Goal: Task Accomplishment & Management: Manage account settings

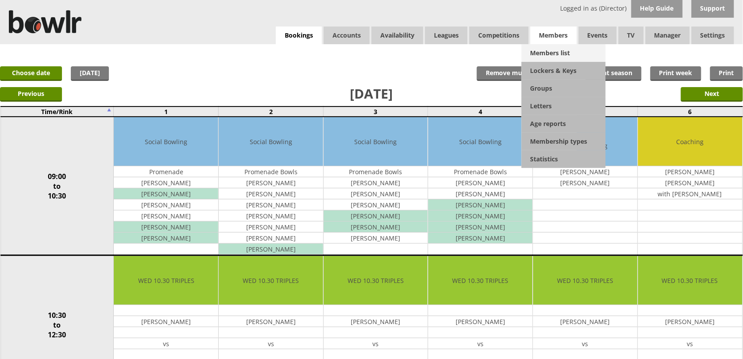
click at [547, 50] on link "Members list" at bounding box center [563, 53] width 84 height 18
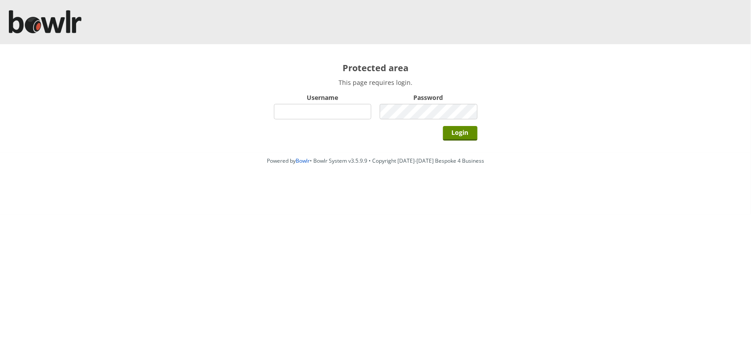
click at [347, 108] on input "Username" at bounding box center [323, 111] width 98 height 15
type input "hornseaindoorbowlsclub"
click at [443, 126] on input "Login" at bounding box center [460, 133] width 35 height 15
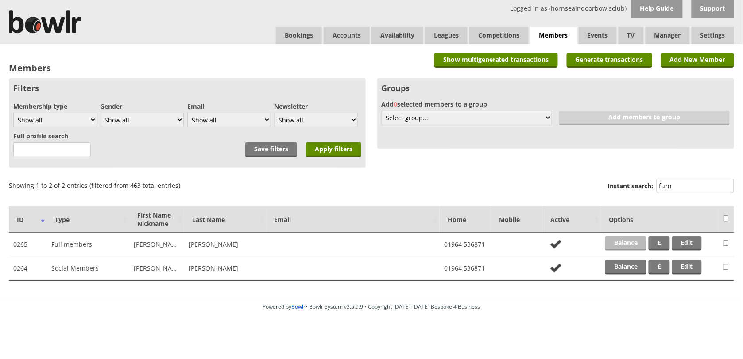
type input "furn"
click at [628, 239] on link "Balance" at bounding box center [625, 243] width 41 height 15
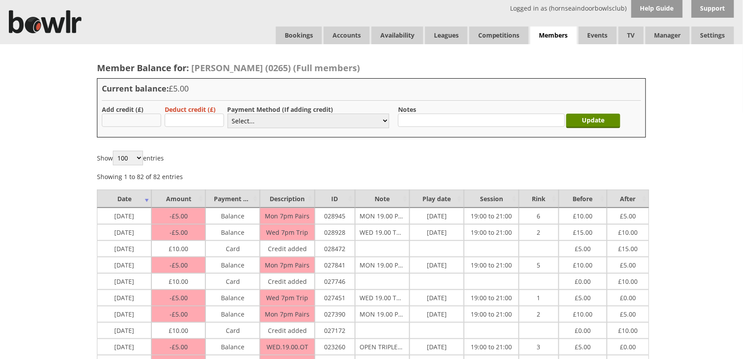
type input "10.00"
click at [249, 124] on select "Select... Cash Card Cheque Bank Transfer Other Member Card Gift Voucher Balance" at bounding box center [308, 121] width 162 height 15
select select "2"
click at [227, 114] on select "Select... Cash Card Cheque Bank Transfer Other Member Card Gift Voucher Balance" at bounding box center [308, 121] width 162 height 15
click at [601, 117] on input "Update" at bounding box center [593, 121] width 54 height 15
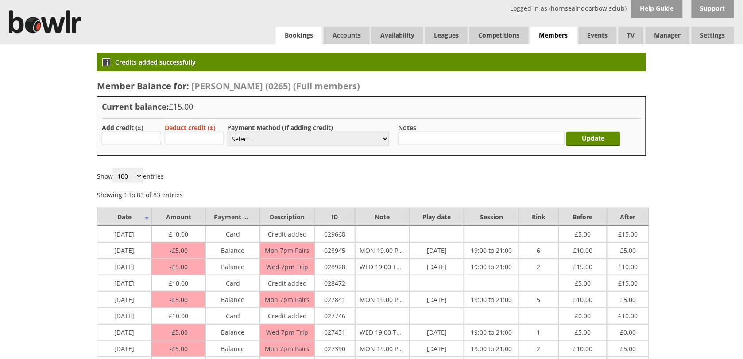
click at [308, 35] on link "Bookings" at bounding box center [299, 36] width 46 height 18
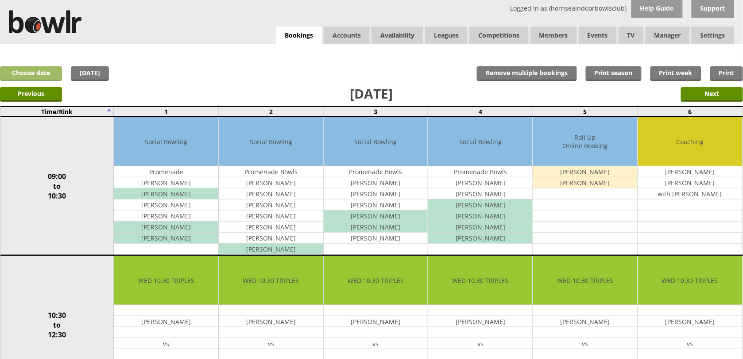
click at [52, 75] on link "Choose date" at bounding box center [31, 73] width 62 height 15
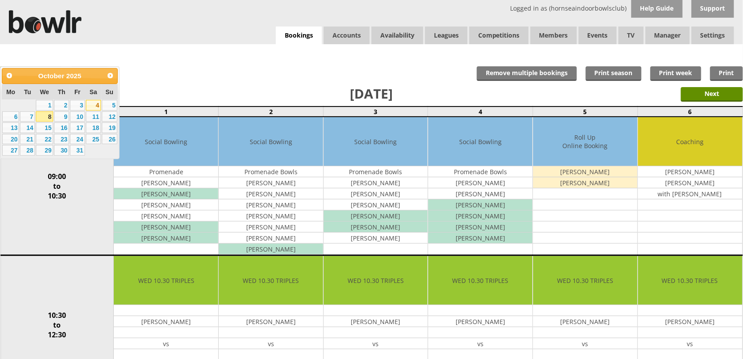
click at [96, 103] on link "4" at bounding box center [93, 105] width 15 height 11
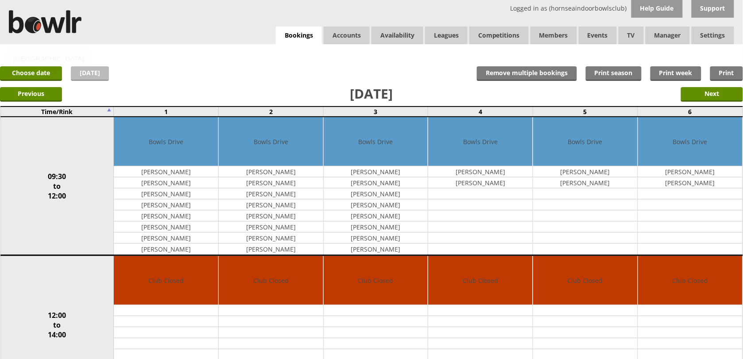
click at [89, 77] on link "[DATE]" at bounding box center [90, 73] width 38 height 15
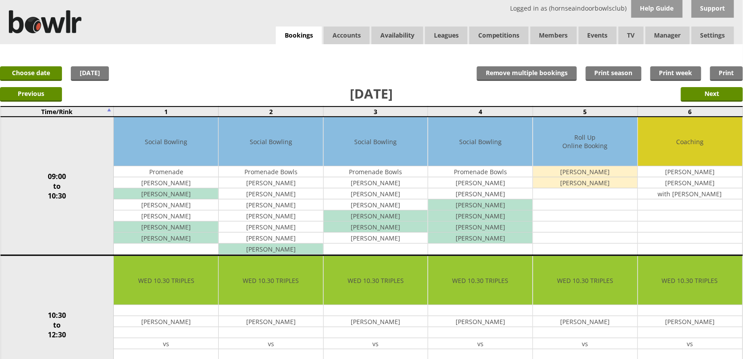
click at [45, 77] on link "Choose date" at bounding box center [31, 73] width 62 height 15
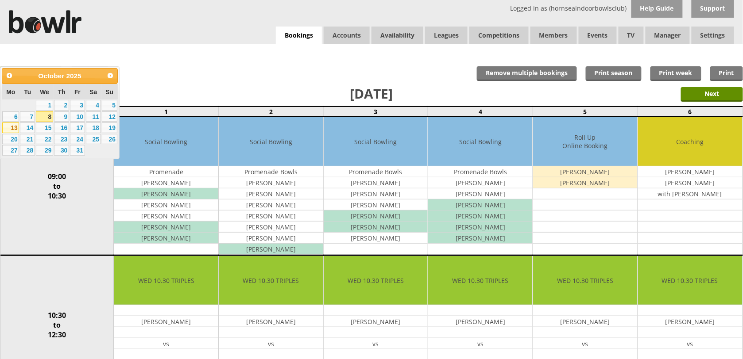
click at [8, 125] on link "13" at bounding box center [10, 128] width 17 height 11
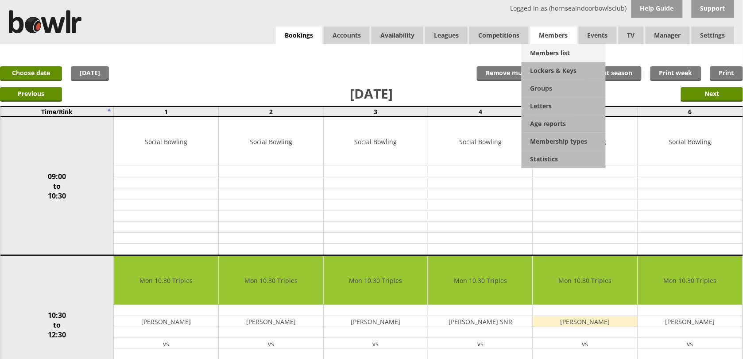
click at [562, 61] on link "Members list" at bounding box center [563, 53] width 84 height 18
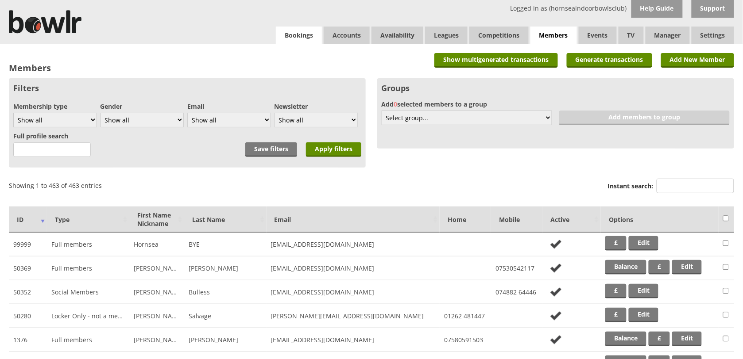
click at [296, 34] on link "Bookings" at bounding box center [299, 36] width 46 height 18
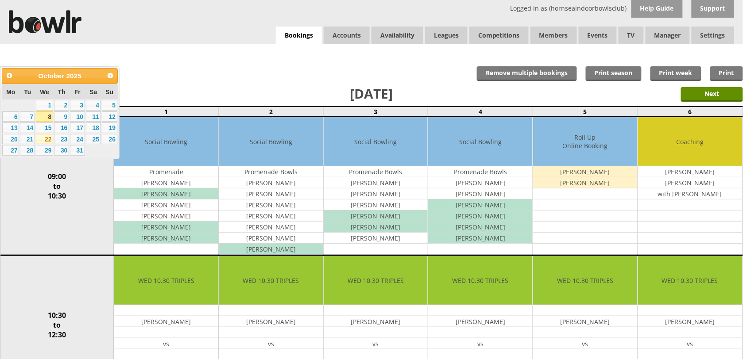
click at [42, 140] on link "22" at bounding box center [44, 139] width 17 height 11
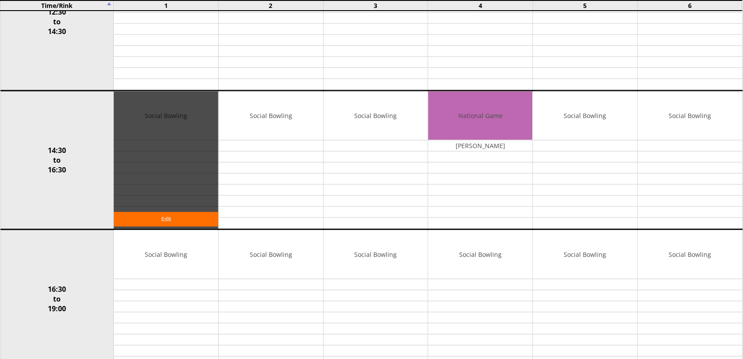
scroll to position [498, 0]
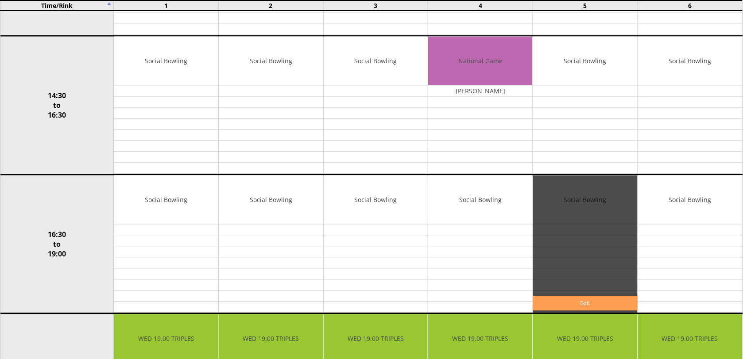
click at [598, 308] on link "Edit" at bounding box center [585, 303] width 104 height 15
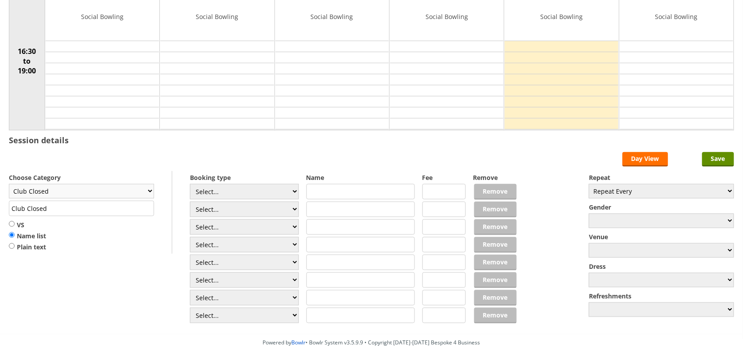
scroll to position [111, 0]
select select "137"
click at [9, 185] on select "Club Closed Singles League Triples League Pairs League Friendly Social Bowling …" at bounding box center [81, 191] width 145 height 15
type input "National Game"
click at [247, 189] on select "Select... Club Competition (Member) Club Competition (Visitor) National (Member…" at bounding box center [244, 191] width 109 height 15
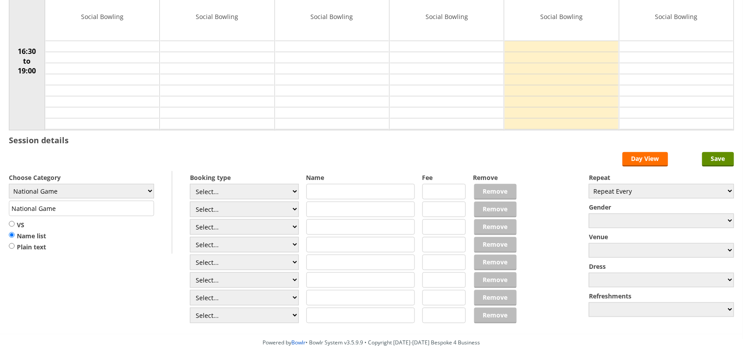
select select "1_46"
click at [190, 185] on select "Select... Club Competition (Member) Club Competition (Visitor) National (Member…" at bounding box center [244, 191] width 109 height 15
type input "6.0000"
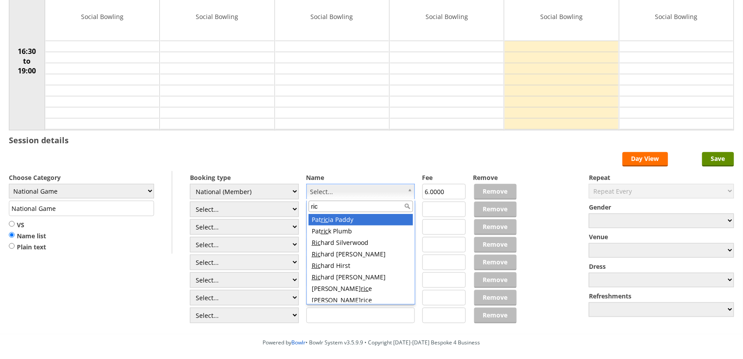
type input "rich"
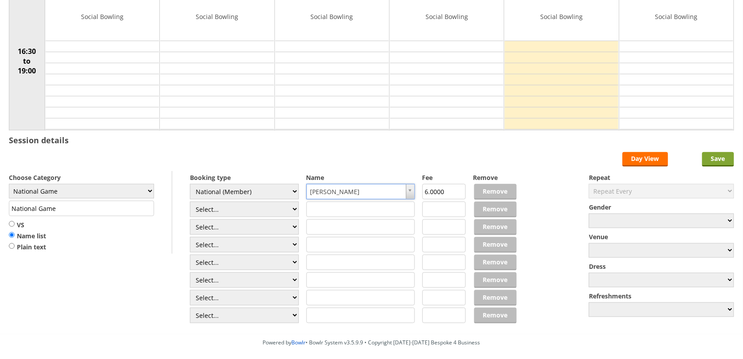
click at [713, 155] on input "Save" at bounding box center [718, 159] width 32 height 15
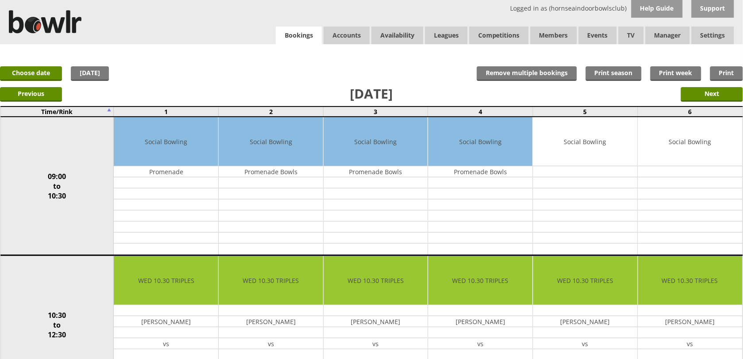
click at [309, 32] on link "Bookings" at bounding box center [299, 36] width 46 height 18
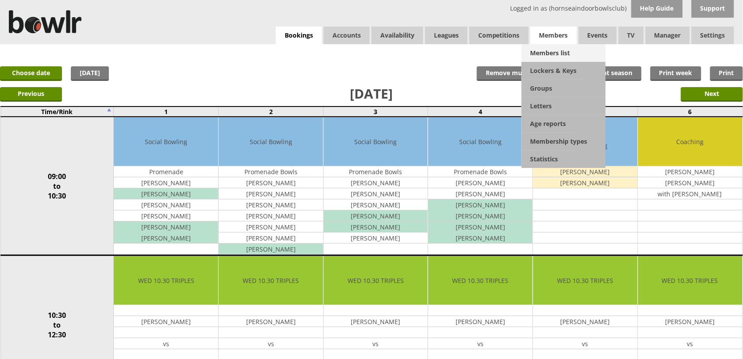
click at [562, 49] on link "Members list" at bounding box center [563, 53] width 84 height 18
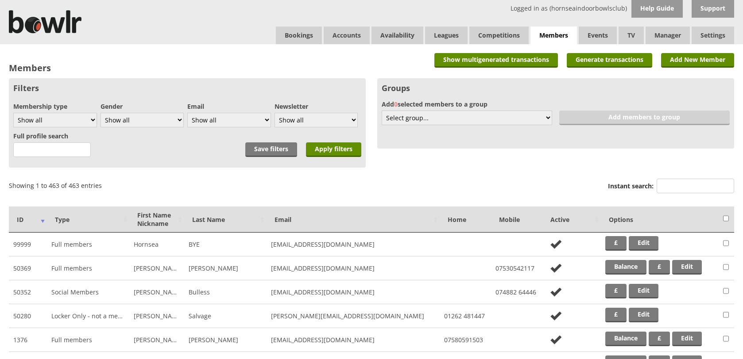
click at [670, 185] on input "Instant search:" at bounding box center [694, 186] width 77 height 15
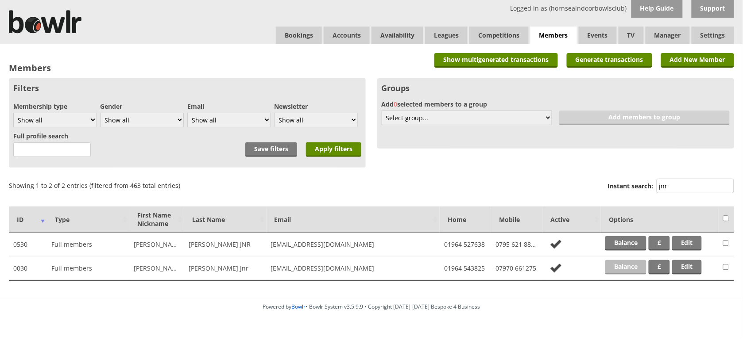
type input "jnr"
click at [620, 267] on link "Balance" at bounding box center [625, 267] width 41 height 15
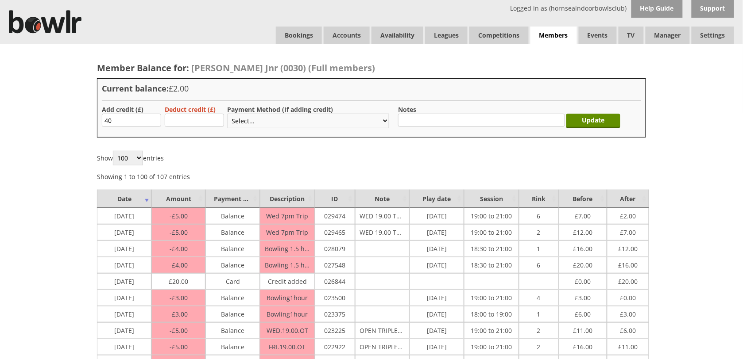
type input "40"
click at [238, 125] on select "Select... Cash Card Cheque Bank Transfer Other Member Card Gift Voucher Balance" at bounding box center [308, 121] width 162 height 15
select select "2"
click at [227, 114] on select "Select... Cash Card Cheque Bank Transfer Other Member Card Gift Voucher Balance" at bounding box center [308, 121] width 162 height 15
click at [594, 125] on input "Update" at bounding box center [593, 121] width 54 height 15
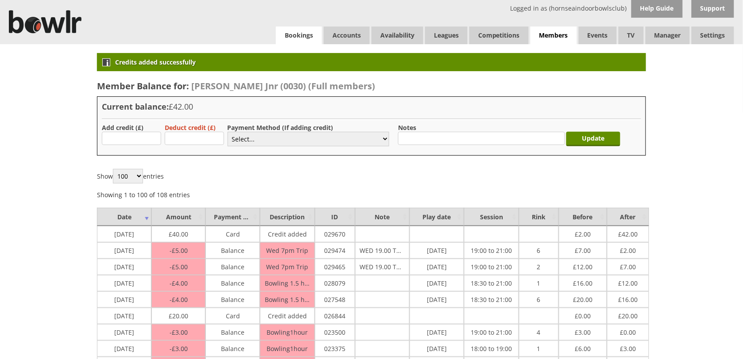
click at [287, 39] on link "Bookings" at bounding box center [299, 36] width 46 height 18
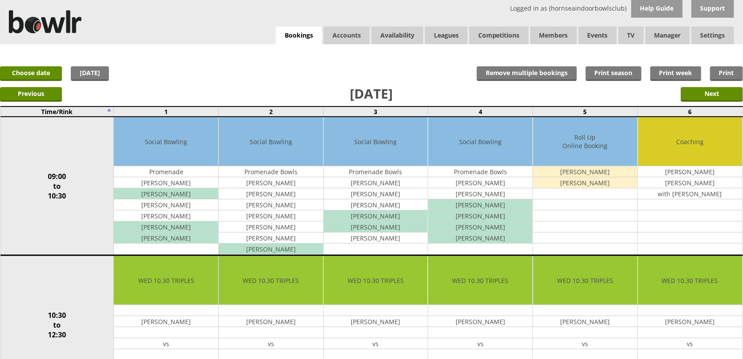
click at [287, 39] on link "Bookings" at bounding box center [299, 36] width 46 height 18
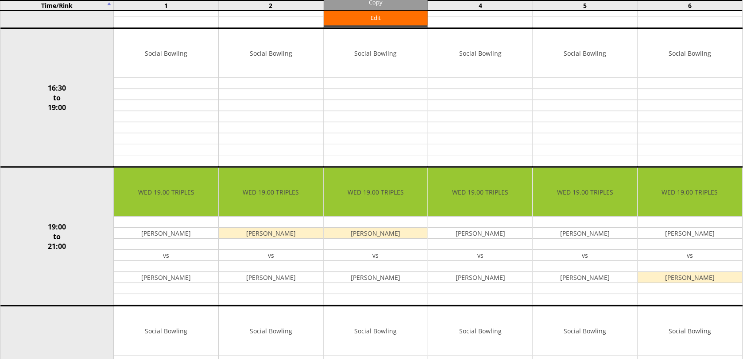
scroll to position [664, 0]
